Goal: Navigation & Orientation: Find specific page/section

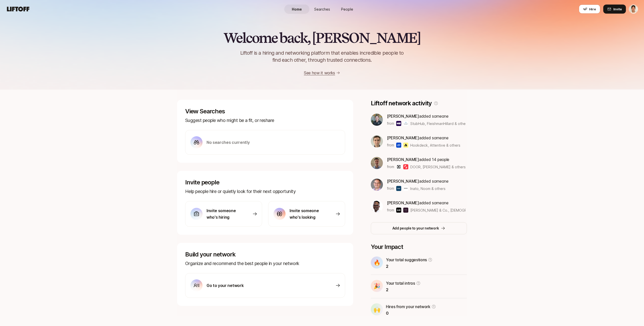
click at [350, 10] on span "People" at bounding box center [347, 9] width 12 height 5
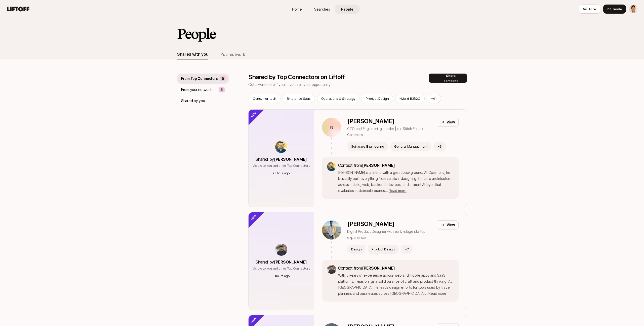
click at [203, 101] on p "Shared by you" at bounding box center [193, 101] width 24 height 6
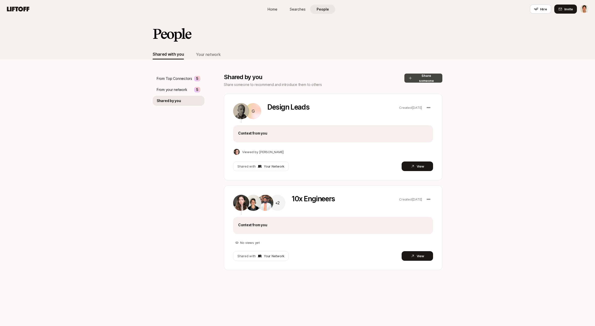
click at [435, 79] on button "Share someone" at bounding box center [424, 77] width 38 height 9
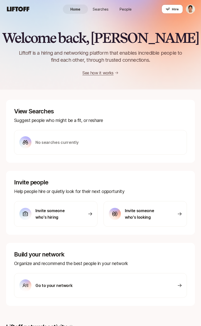
click at [125, 6] on link "People" at bounding box center [125, 9] width 25 height 9
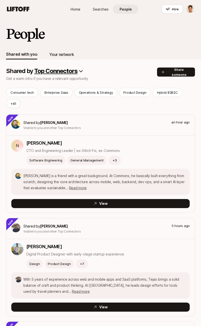
click at [70, 51] on div "Your network" at bounding box center [61, 54] width 25 height 10
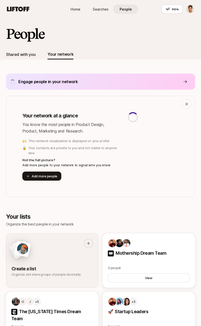
click at [22, 58] on div "Shared with you" at bounding box center [20, 54] width 29 height 10
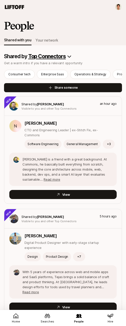
click at [54, 59] on div "Shared by Top Connectors Get a warm intro if you have a relevant opportunity" at bounding box center [63, 59] width 118 height 12
click at [50, 56] on html "Home Searches People Hire Home Searches People Hire Hire Invite People Shared w…" at bounding box center [63, 163] width 126 height 326
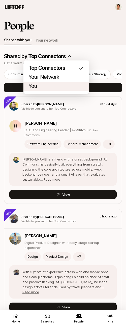
click at [47, 82] on div "You" at bounding box center [55, 86] width 65 height 9
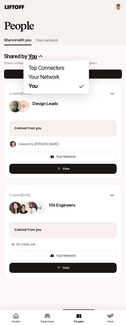
click at [35, 57] on html "Home Searches People Hire Home Searches People Hire Hire Invite People Shared w…" at bounding box center [63, 163] width 126 height 326
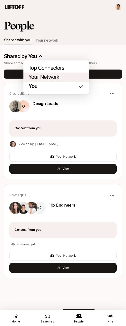
click at [38, 76] on p "Your Network" at bounding box center [43, 77] width 31 height 6
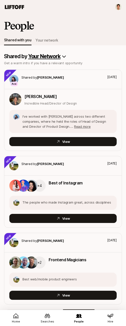
click at [47, 57] on html "Home Searches People Hire Home Searches People Hire Hire Invite People Shared w…" at bounding box center [63, 163] width 126 height 326
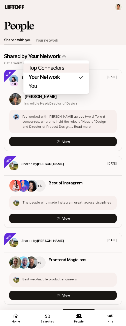
click at [44, 67] on p "Top Connectors" at bounding box center [46, 68] width 36 height 6
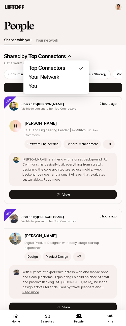
click at [55, 58] on html "Home Searches People Hire Home Searches People Hire Hire Invite People Shared w…" at bounding box center [63, 163] width 126 height 326
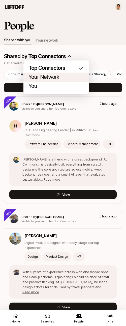
click at [50, 78] on p "Your Network" at bounding box center [43, 77] width 31 height 6
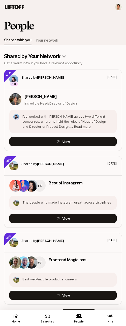
click at [46, 57] on html "Home Searches People Hire Home Searches People Hire Hire Invite People Shared w…" at bounding box center [63, 163] width 126 height 326
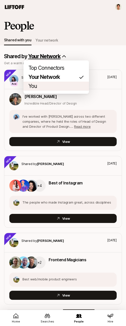
click at [43, 83] on div "You" at bounding box center [55, 86] width 65 height 9
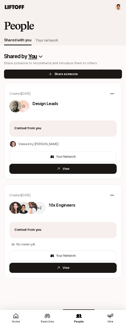
click at [36, 59] on html "Home Searches People Hire Home Searches People Hire Hire Invite People Shared w…" at bounding box center [63, 163] width 126 height 326
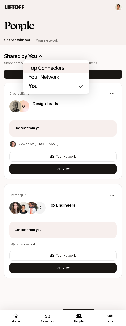
click at [41, 65] on p "Top Connectors" at bounding box center [46, 68] width 36 height 6
